Goal: Task Accomplishment & Management: Manage account settings

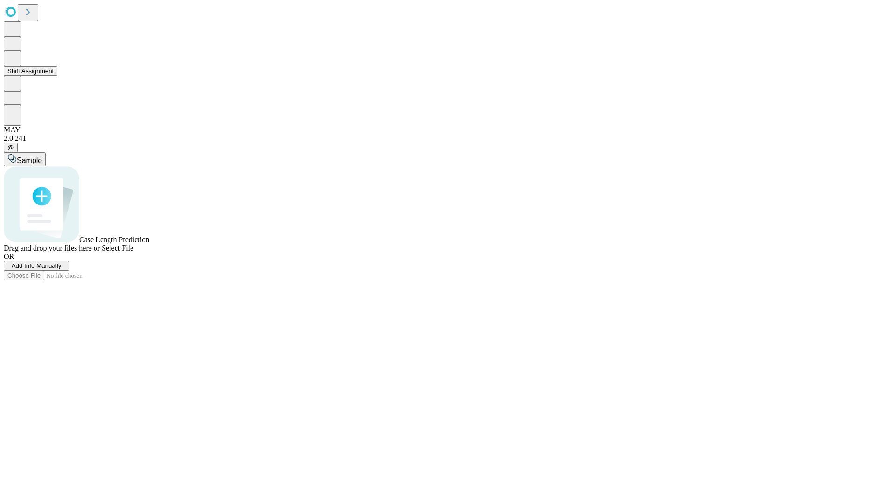
click at [57, 76] on button "Shift Assignment" at bounding box center [31, 71] width 54 height 10
